Goal: Find specific page/section: Find specific page/section

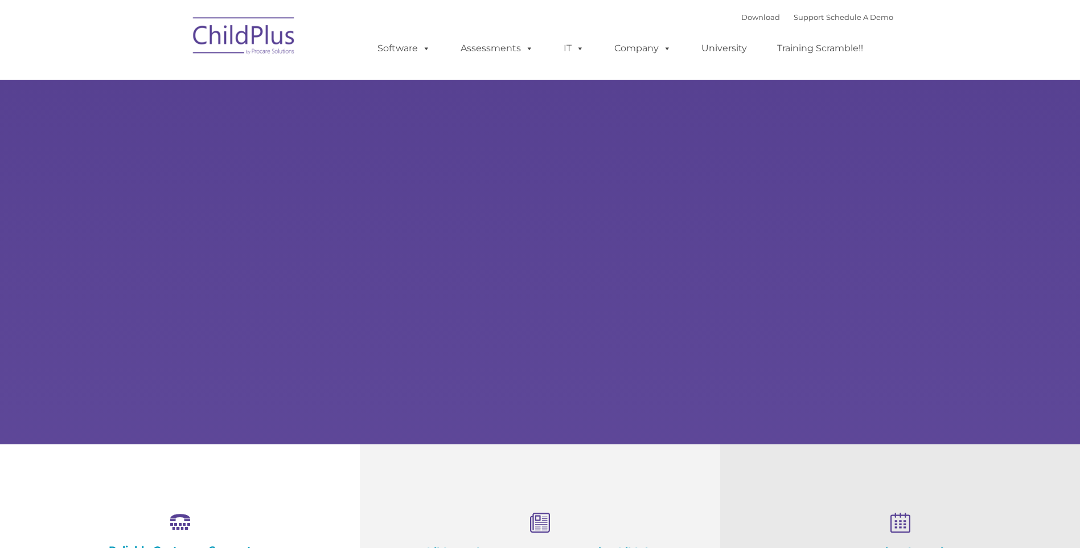
select select "MEDIUM"
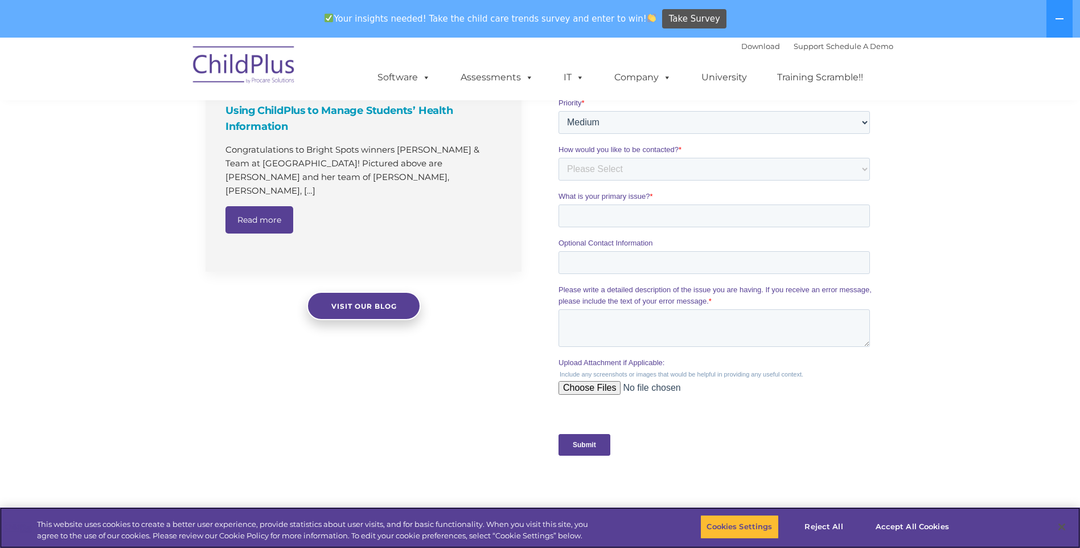
scroll to position [792, 0]
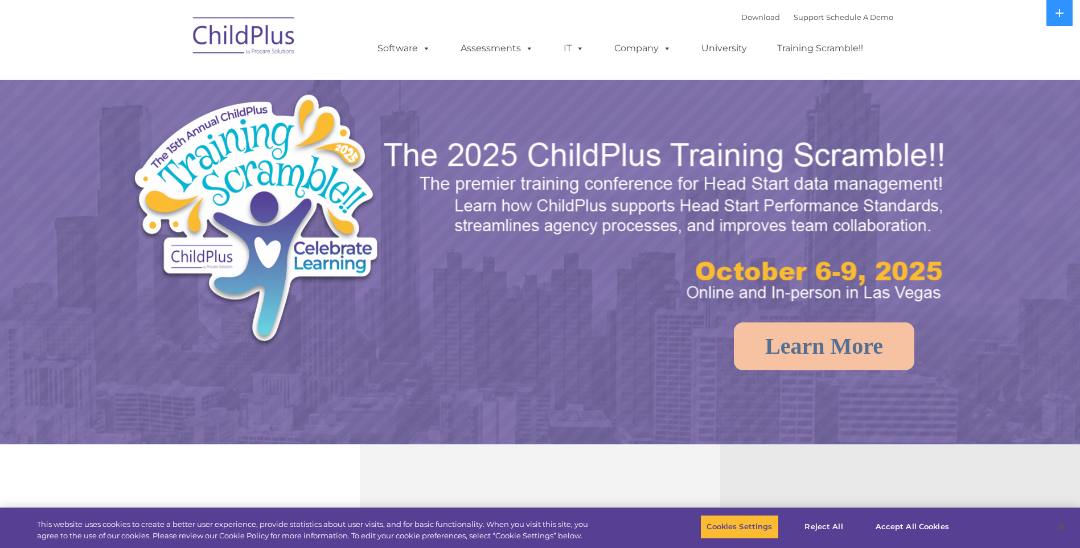
select select "MEDIUM"
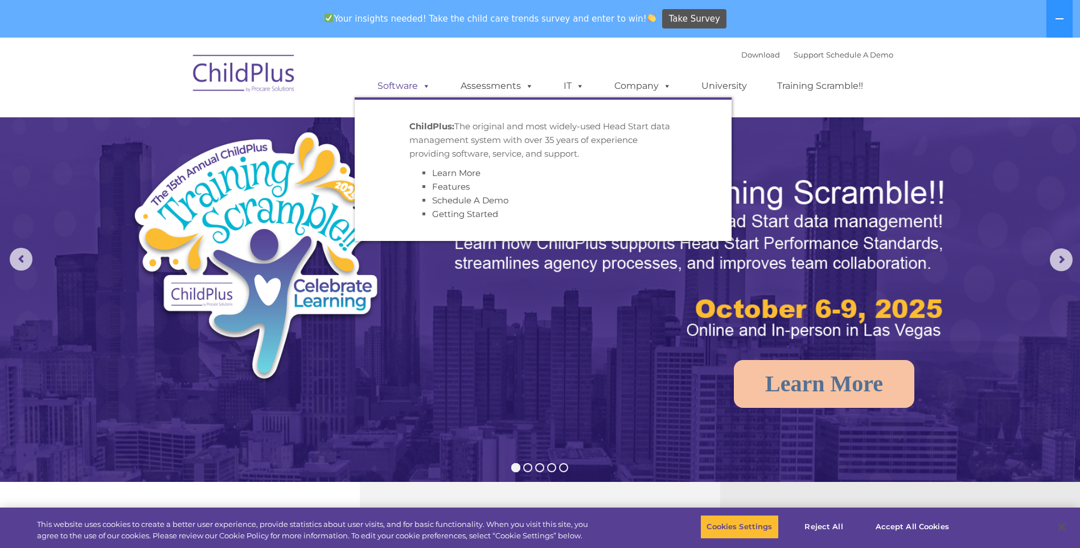
click at [417, 80] on link "Software" at bounding box center [404, 86] width 76 height 23
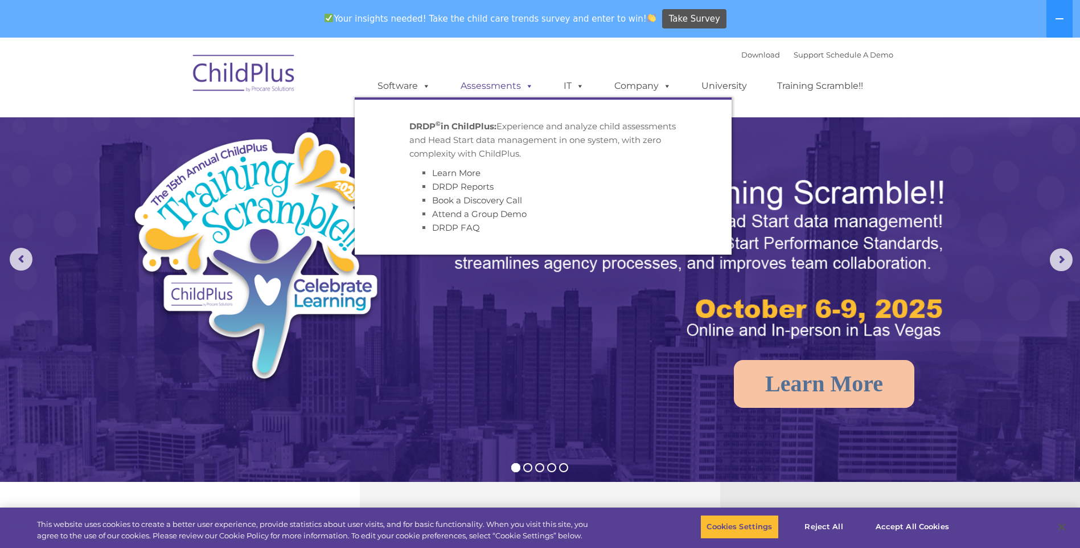
click at [521, 83] on span at bounding box center [527, 85] width 13 height 11
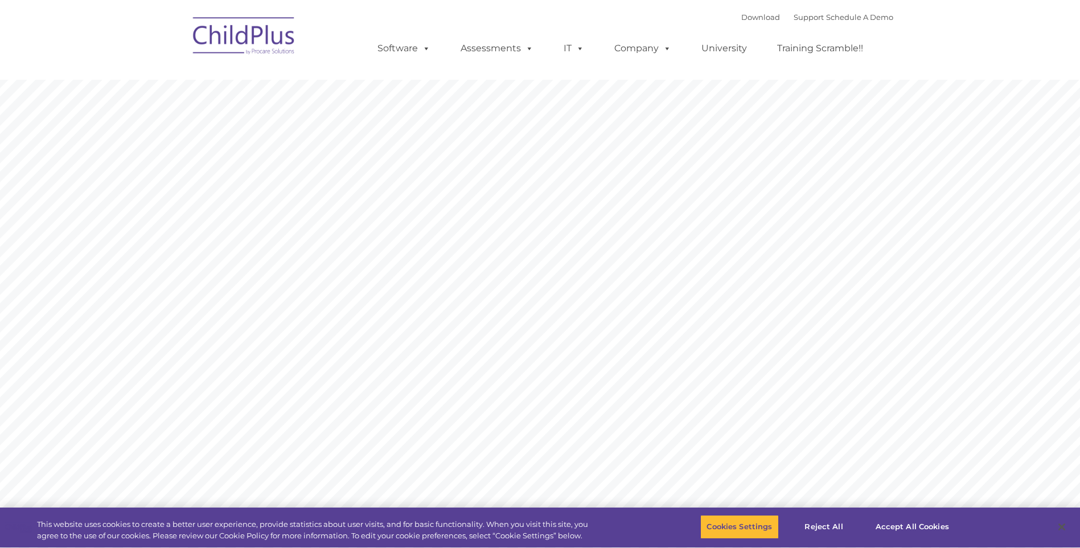
type input ""
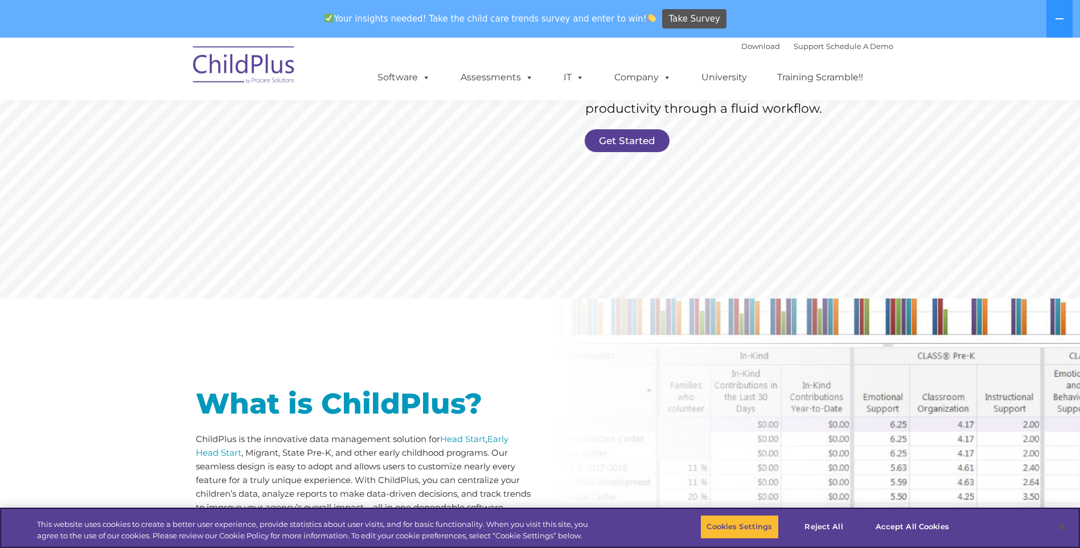
scroll to position [291, 0]
click at [627, 137] on link "Get Started" at bounding box center [627, 141] width 85 height 23
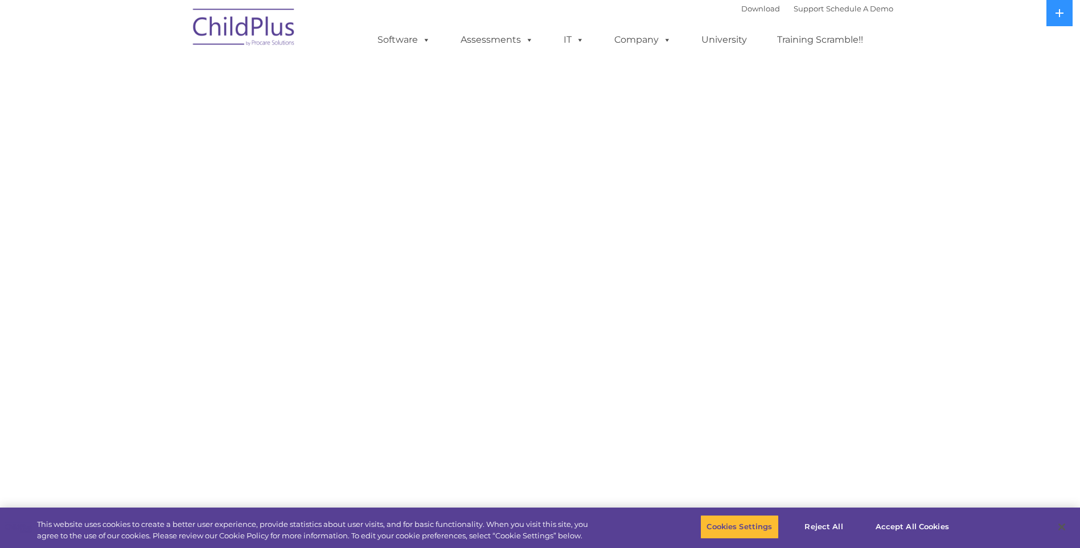
select select "MEDIUM"
